Goal: Task Accomplishment & Management: Complete application form

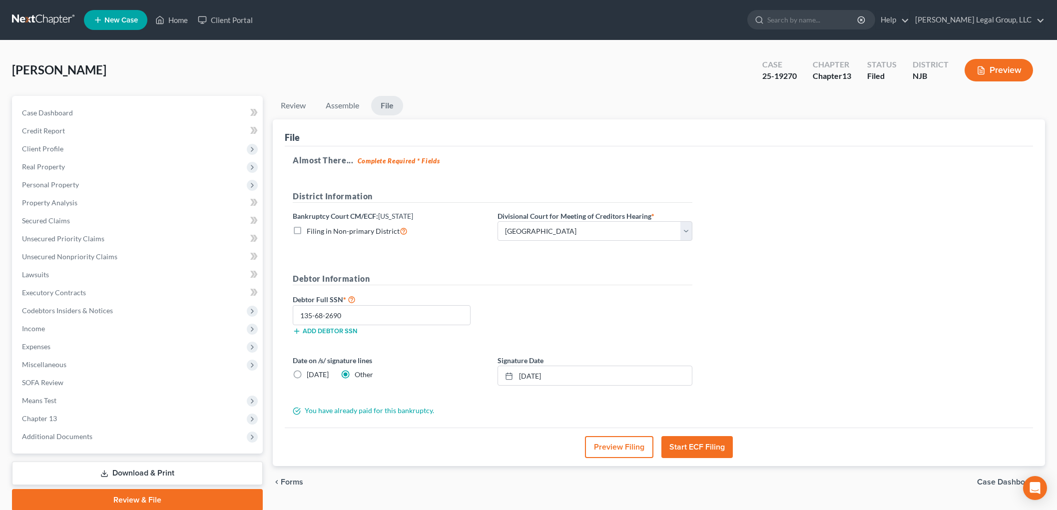
select select "3"
click at [163, 21] on icon at bounding box center [160, 19] width 7 height 7
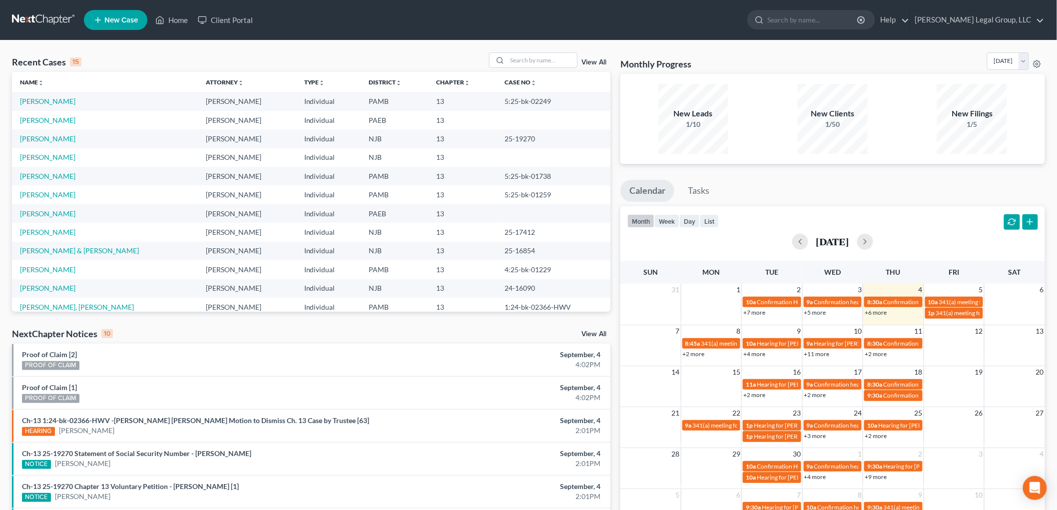
click at [708, 20] on ul "New Case Home Client Portal - No Result - See all results Or Press Enter... Hel…" at bounding box center [564, 20] width 961 height 26
click at [596, 62] on link "View All" at bounding box center [593, 62] width 25 height 7
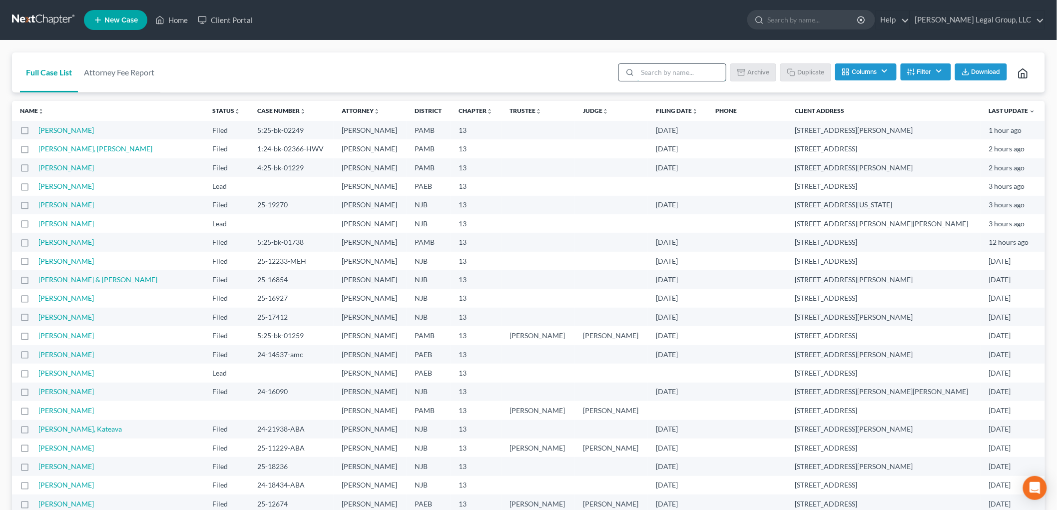
click at [665, 72] on input "search" at bounding box center [681, 72] width 88 height 17
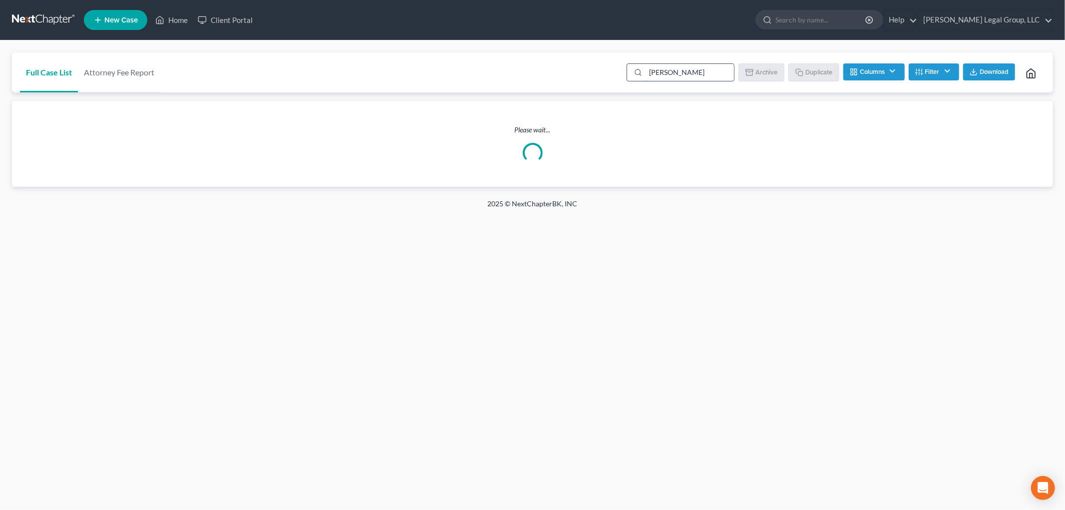
type input "[PERSON_NAME]"
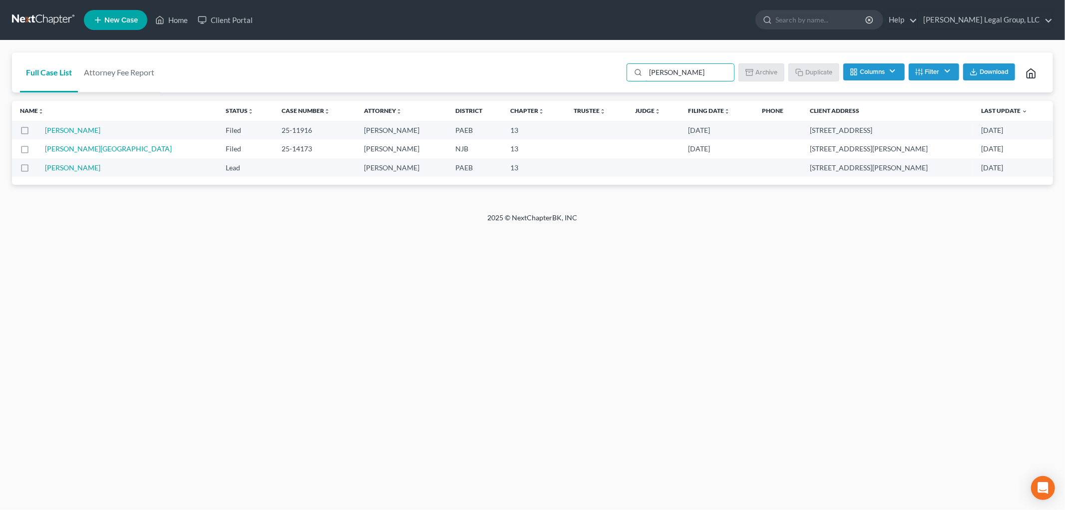
click at [34, 133] on label at bounding box center [34, 133] width 0 height 0
click at [38, 132] on input "checkbox" at bounding box center [41, 128] width 6 height 6
click at [821, 72] on button "Duplicate" at bounding box center [815, 71] width 50 height 17
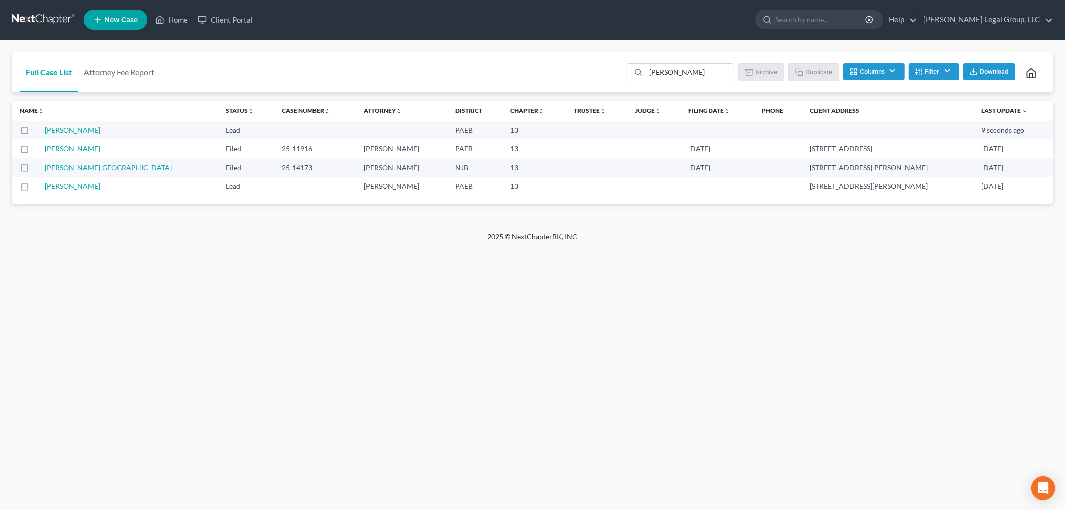
click at [34, 151] on label at bounding box center [34, 151] width 0 height 0
click at [38, 150] on input "checkbox" at bounding box center [41, 147] width 6 height 6
click at [756, 72] on button "Archive" at bounding box center [763, 71] width 45 height 17
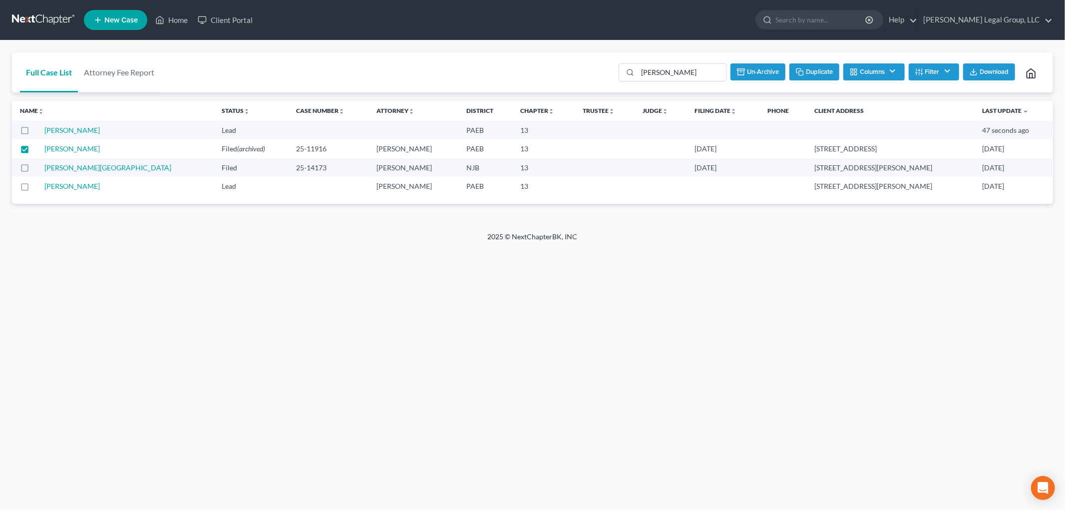
checkbox input "false"
click at [180, 19] on link "Home" at bounding box center [171, 20] width 42 height 18
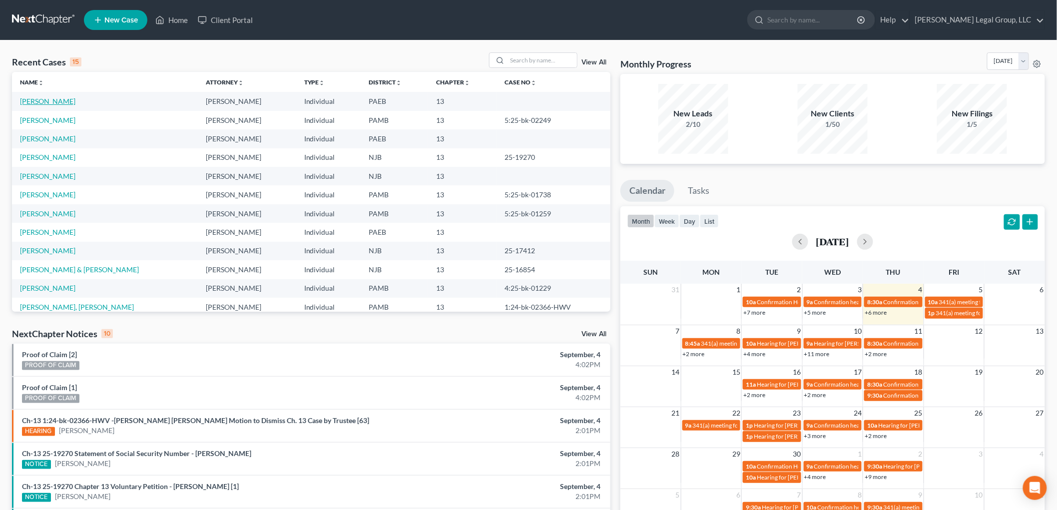
click at [54, 101] on link "[PERSON_NAME]" at bounding box center [47, 101] width 55 height 8
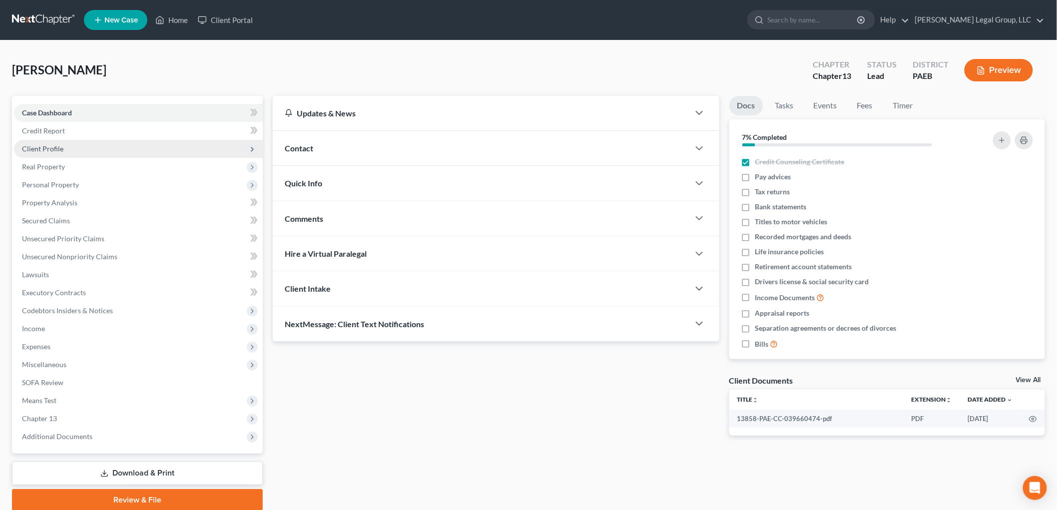
click at [65, 151] on span "Client Profile" at bounding box center [138, 149] width 249 height 18
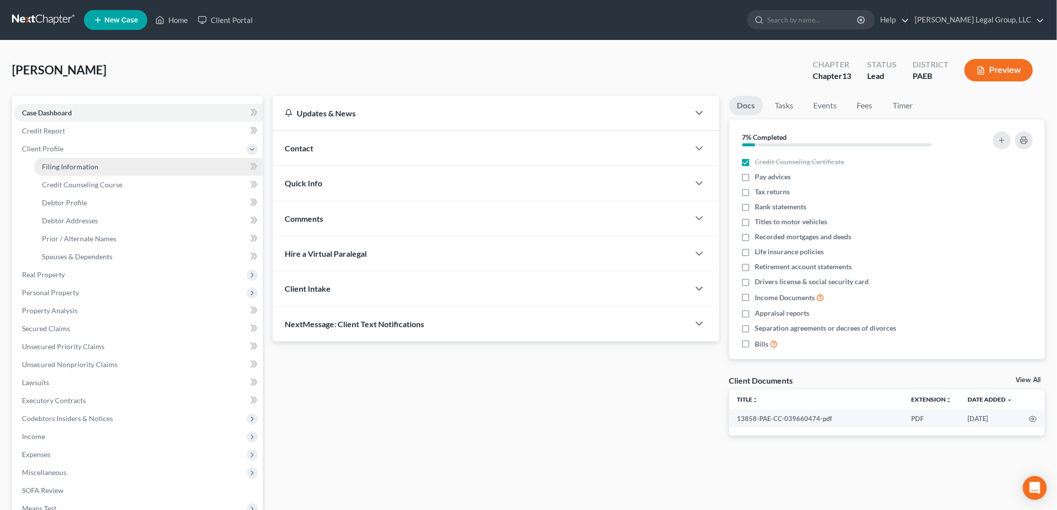
click at [85, 167] on span "Filing Information" at bounding box center [70, 166] width 56 height 8
select select "1"
select select "0"
select select "3"
select select "67"
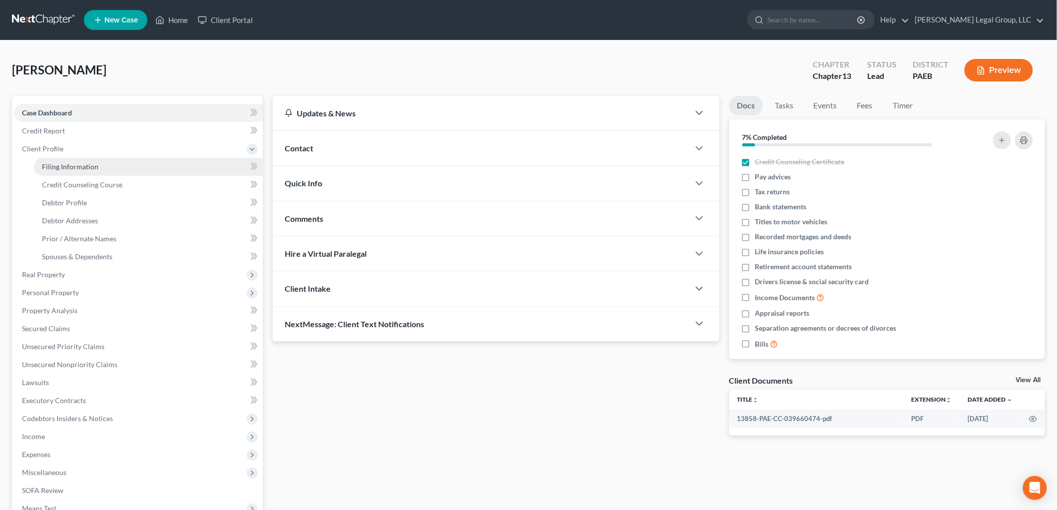
select select "2"
select select "39"
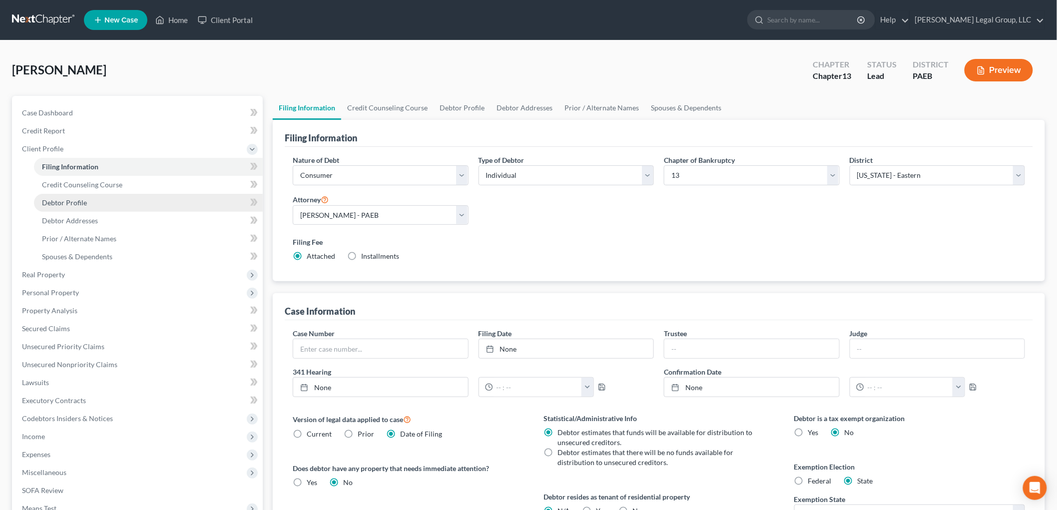
click at [81, 201] on span "Debtor Profile" at bounding box center [64, 202] width 45 height 8
select select "1"
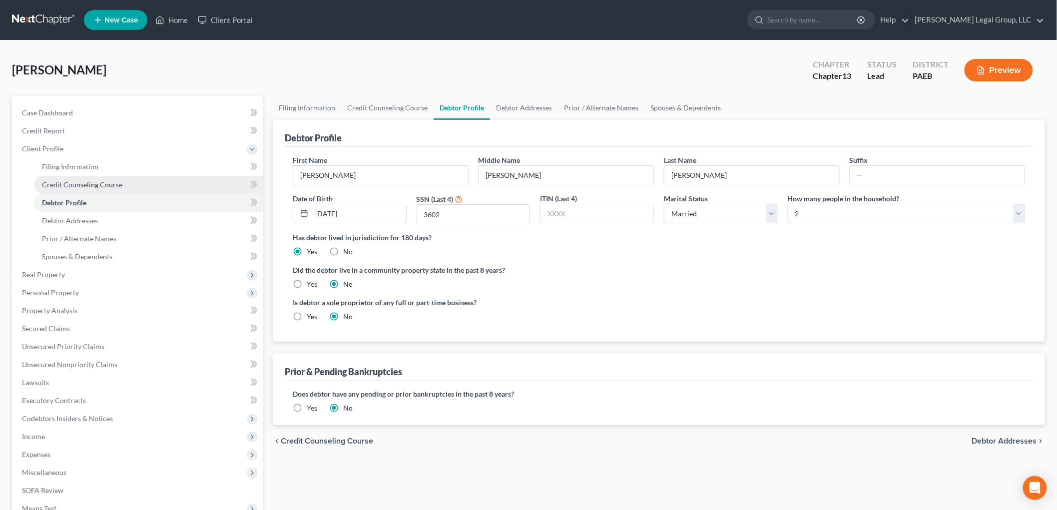
click at [92, 185] on span "Credit Counseling Course" at bounding box center [82, 184] width 80 height 8
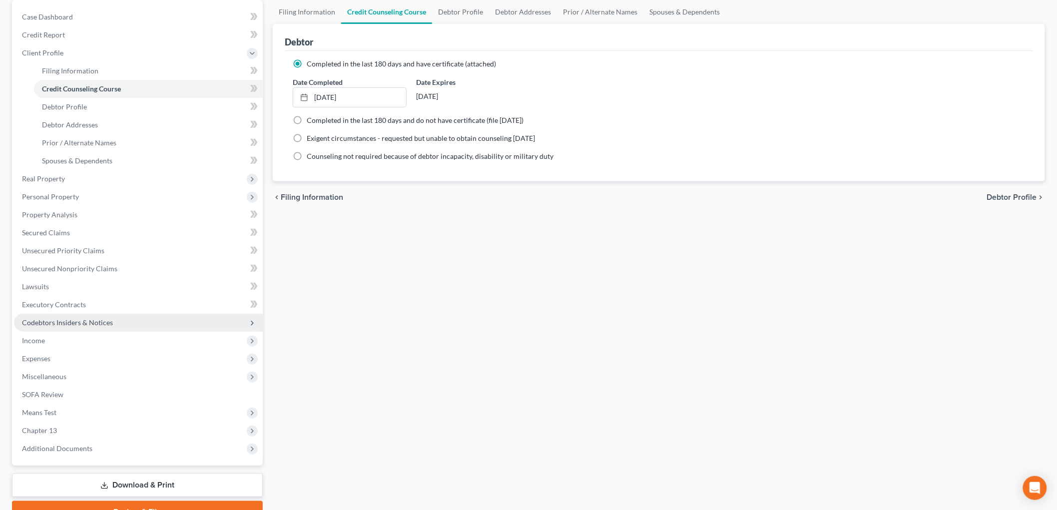
scroll to position [146, 0]
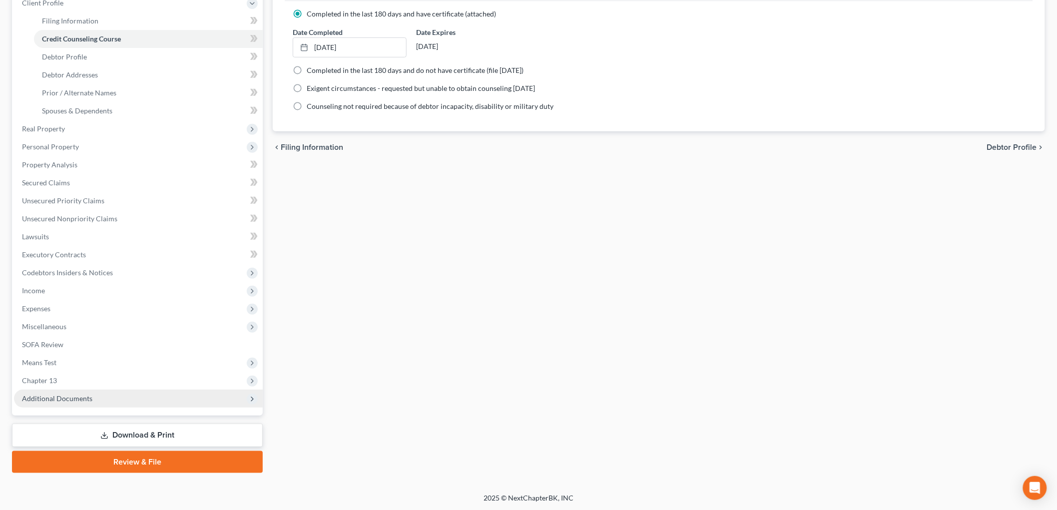
click at [105, 401] on span "Additional Documents" at bounding box center [138, 399] width 249 height 18
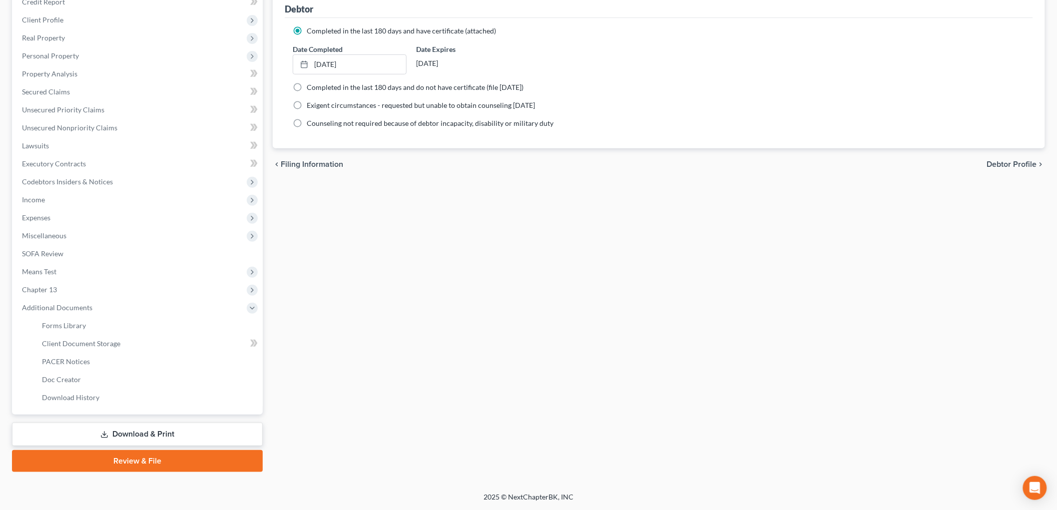
scroll to position [127, 0]
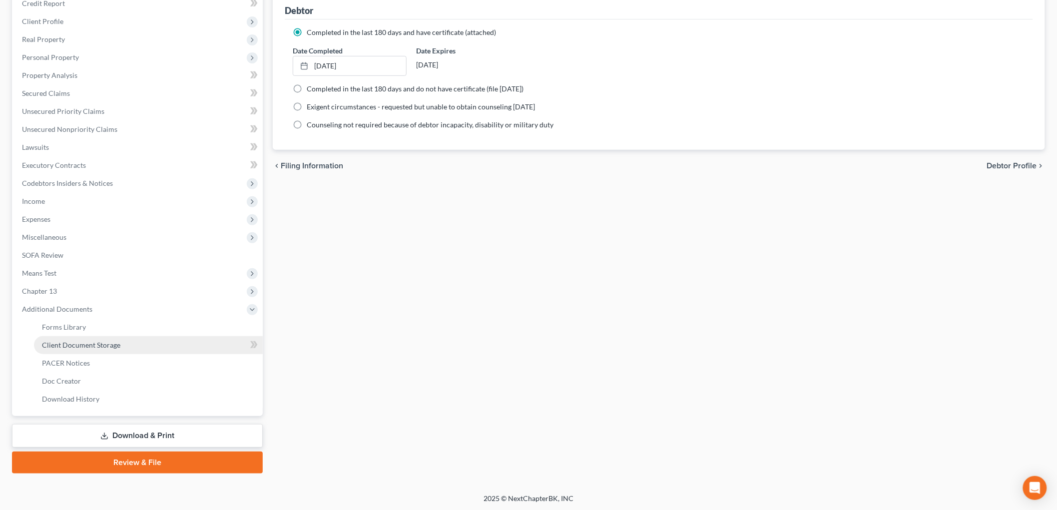
click at [140, 347] on link "Client Document Storage" at bounding box center [148, 345] width 229 height 18
select select "2"
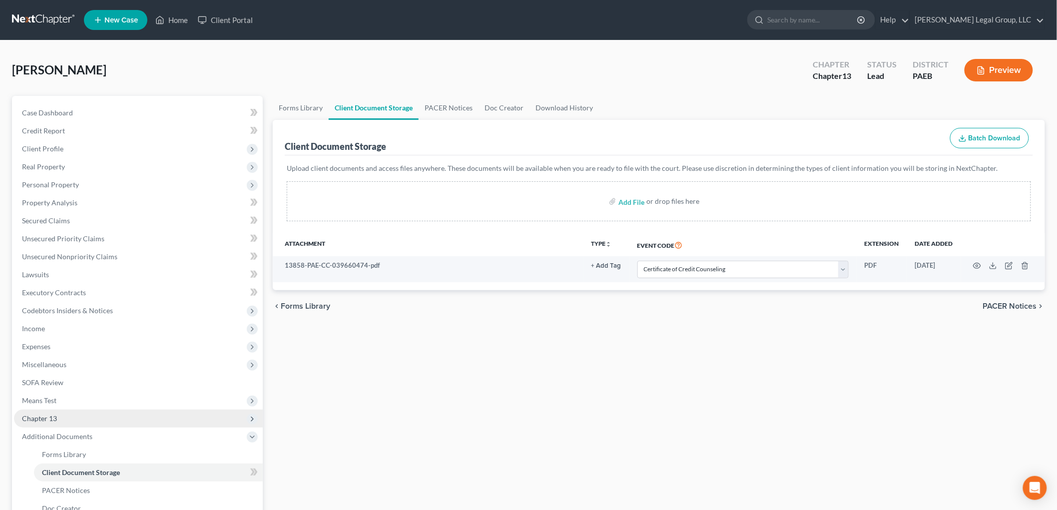
click at [75, 413] on span "Chapter 13" at bounding box center [138, 419] width 249 height 18
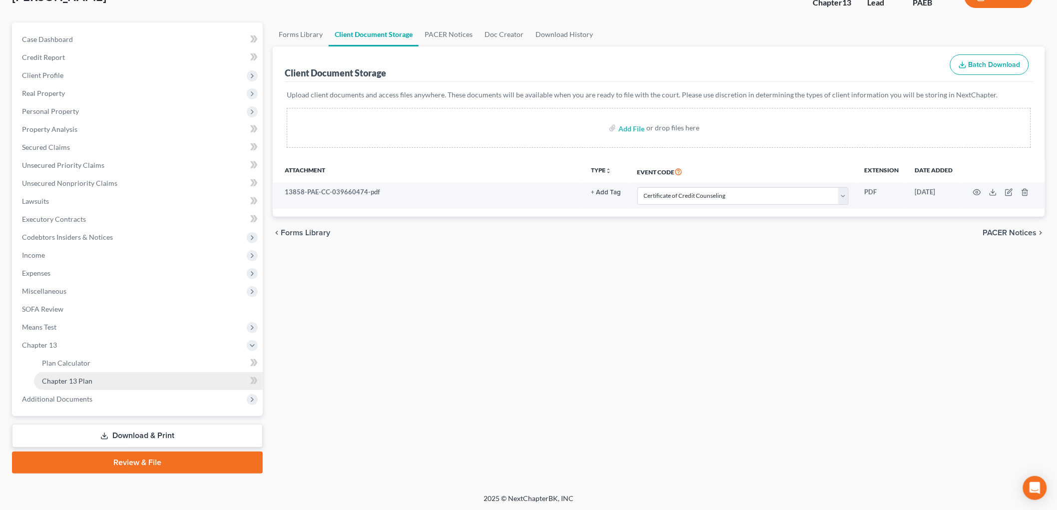
click at [101, 375] on link "Chapter 13 Plan" at bounding box center [148, 381] width 229 height 18
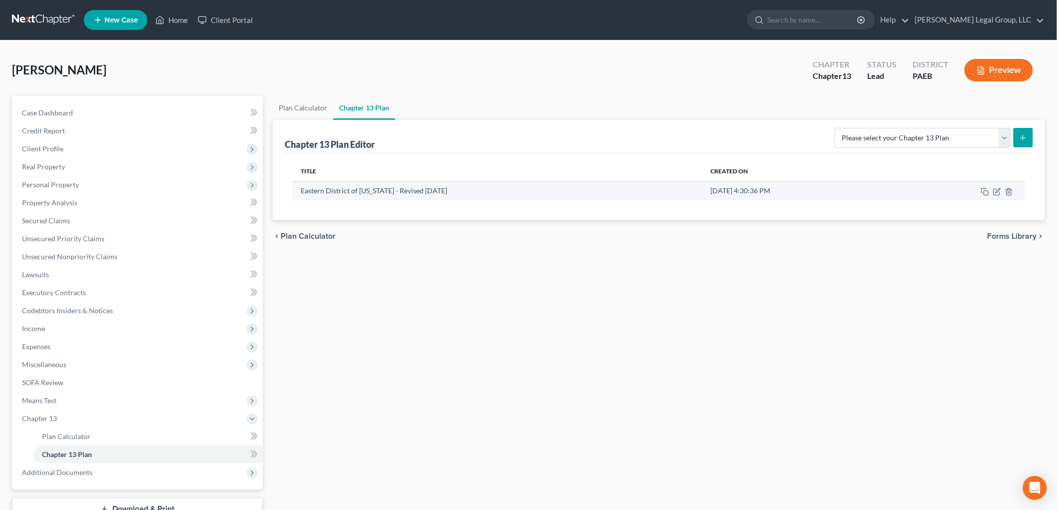
click at [1007, 196] on td at bounding box center [959, 190] width 131 height 19
click at [1009, 194] on icon "button" at bounding box center [1009, 192] width 8 height 8
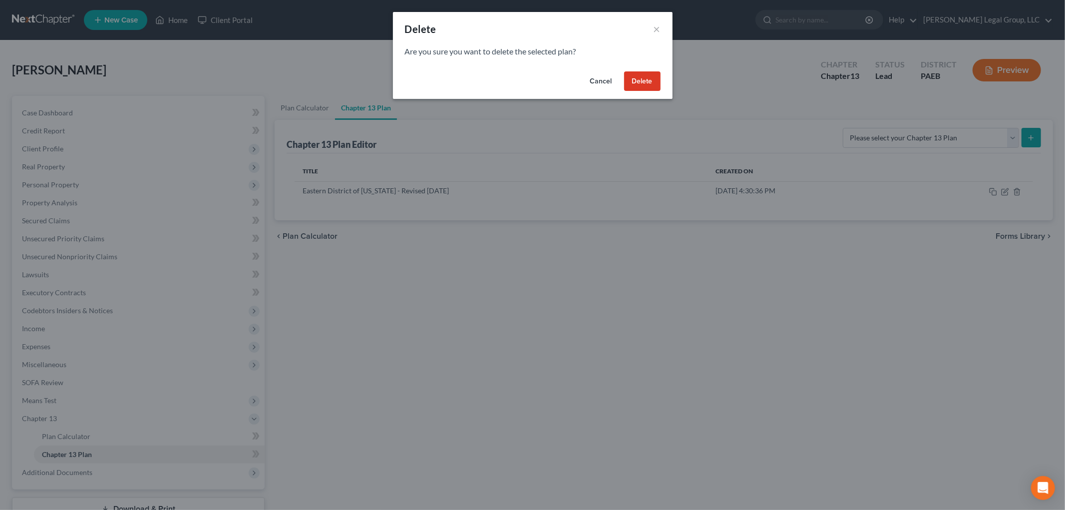
click at [642, 72] on button "Delete" at bounding box center [642, 81] width 36 height 20
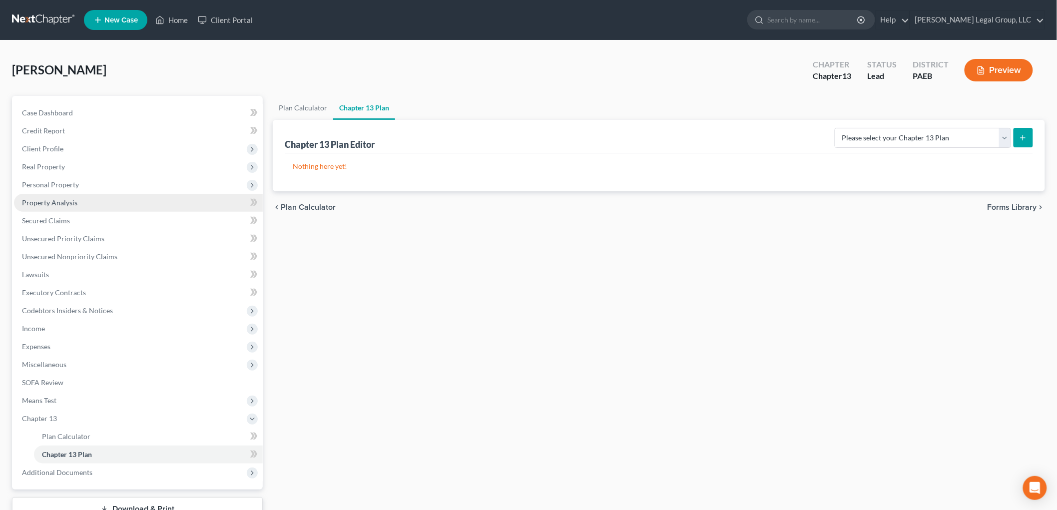
click at [60, 188] on span "Personal Property" at bounding box center [50, 184] width 57 height 8
click at [62, 186] on span "Personal Property" at bounding box center [50, 184] width 57 height 8
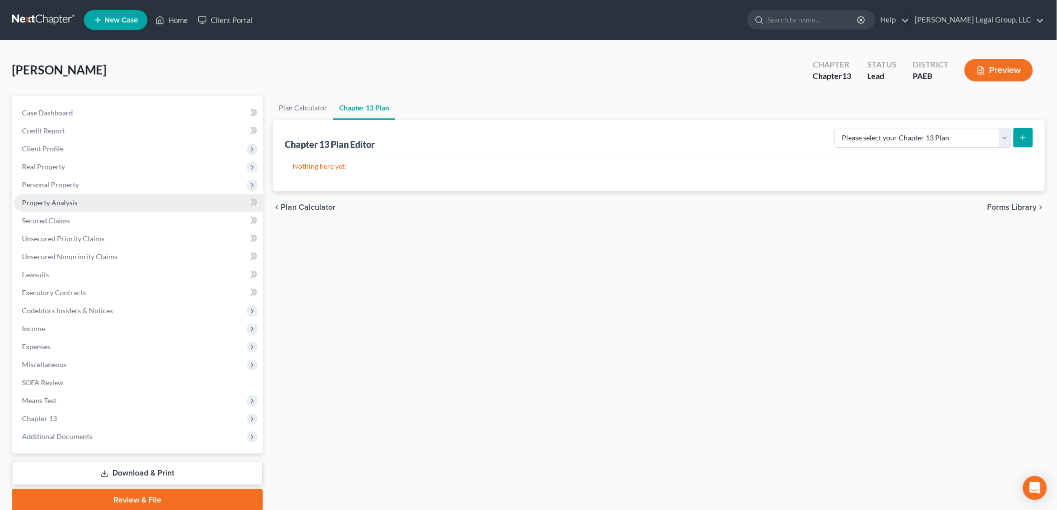
click at [68, 185] on span "Personal Property" at bounding box center [50, 184] width 57 height 8
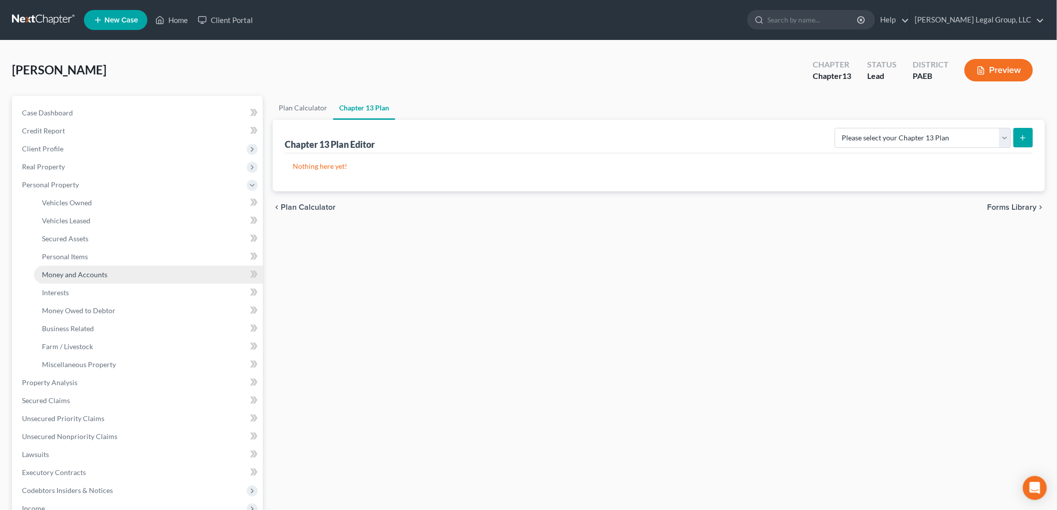
click at [110, 271] on link "Money and Accounts" at bounding box center [148, 275] width 229 height 18
